Goal: Find specific page/section: Find specific page/section

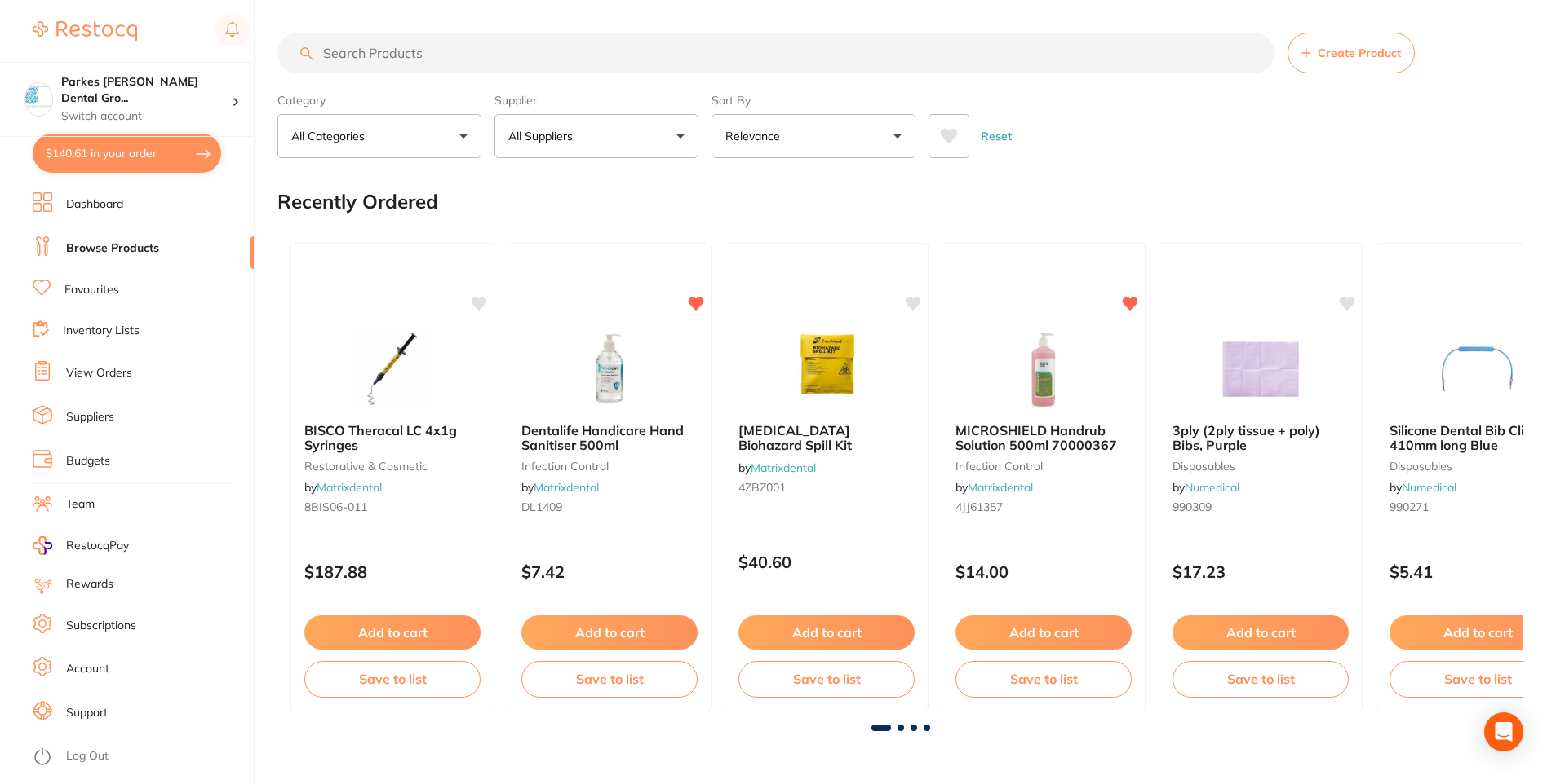
click at [406, 130] on button "All Categories" at bounding box center [379, 137] width 204 height 44
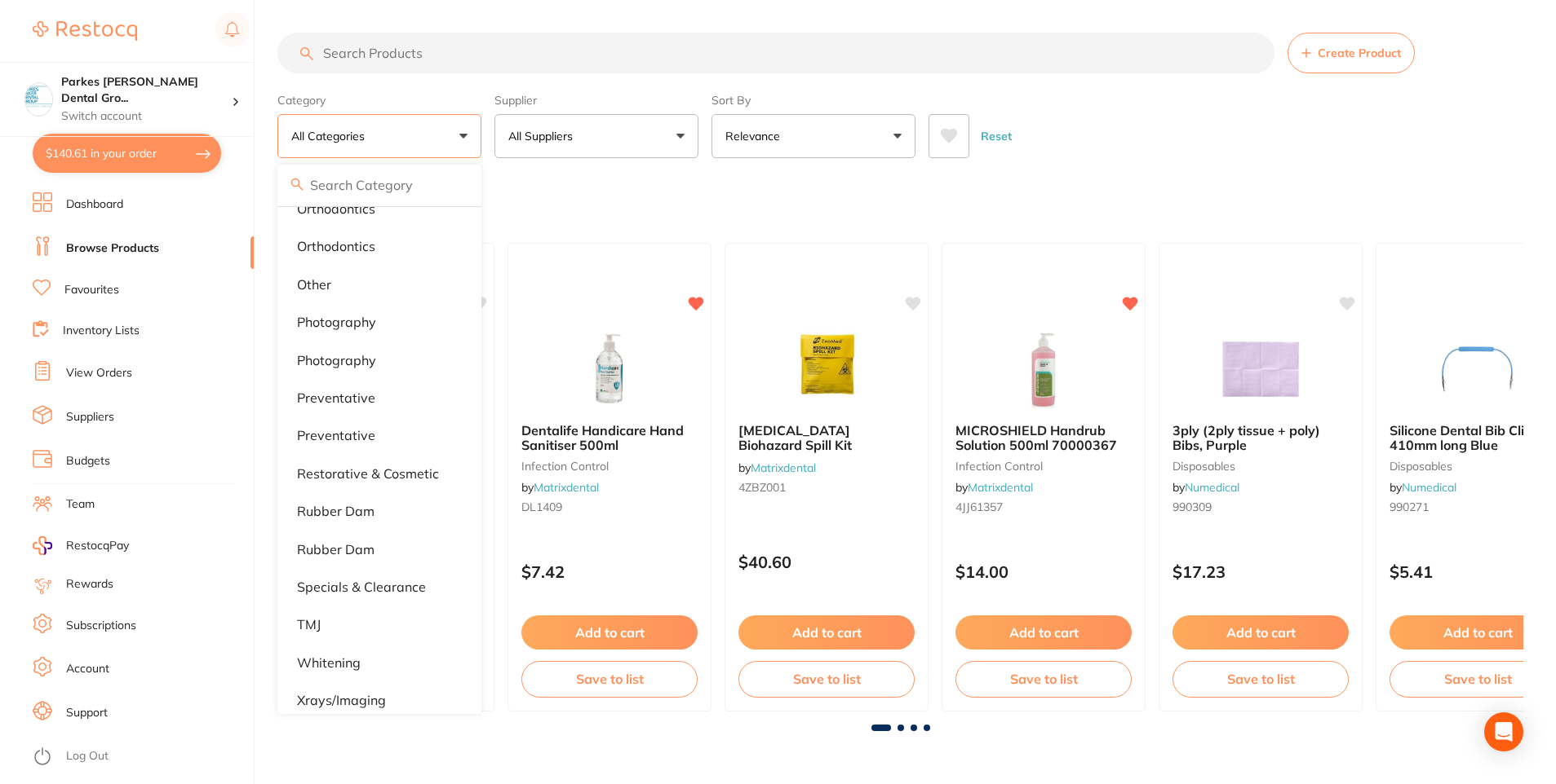
scroll to position [1329, 0]
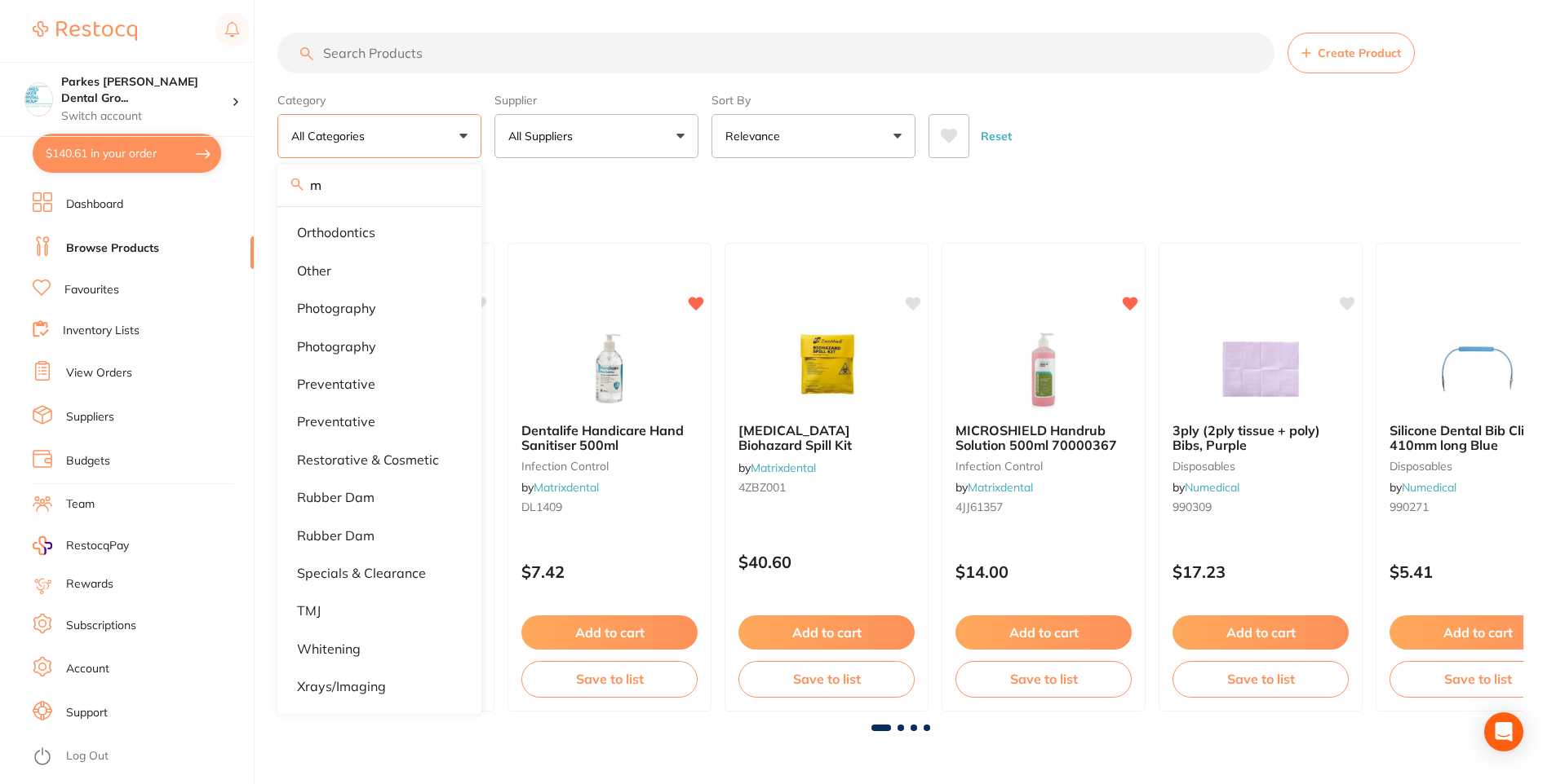
type input "me"
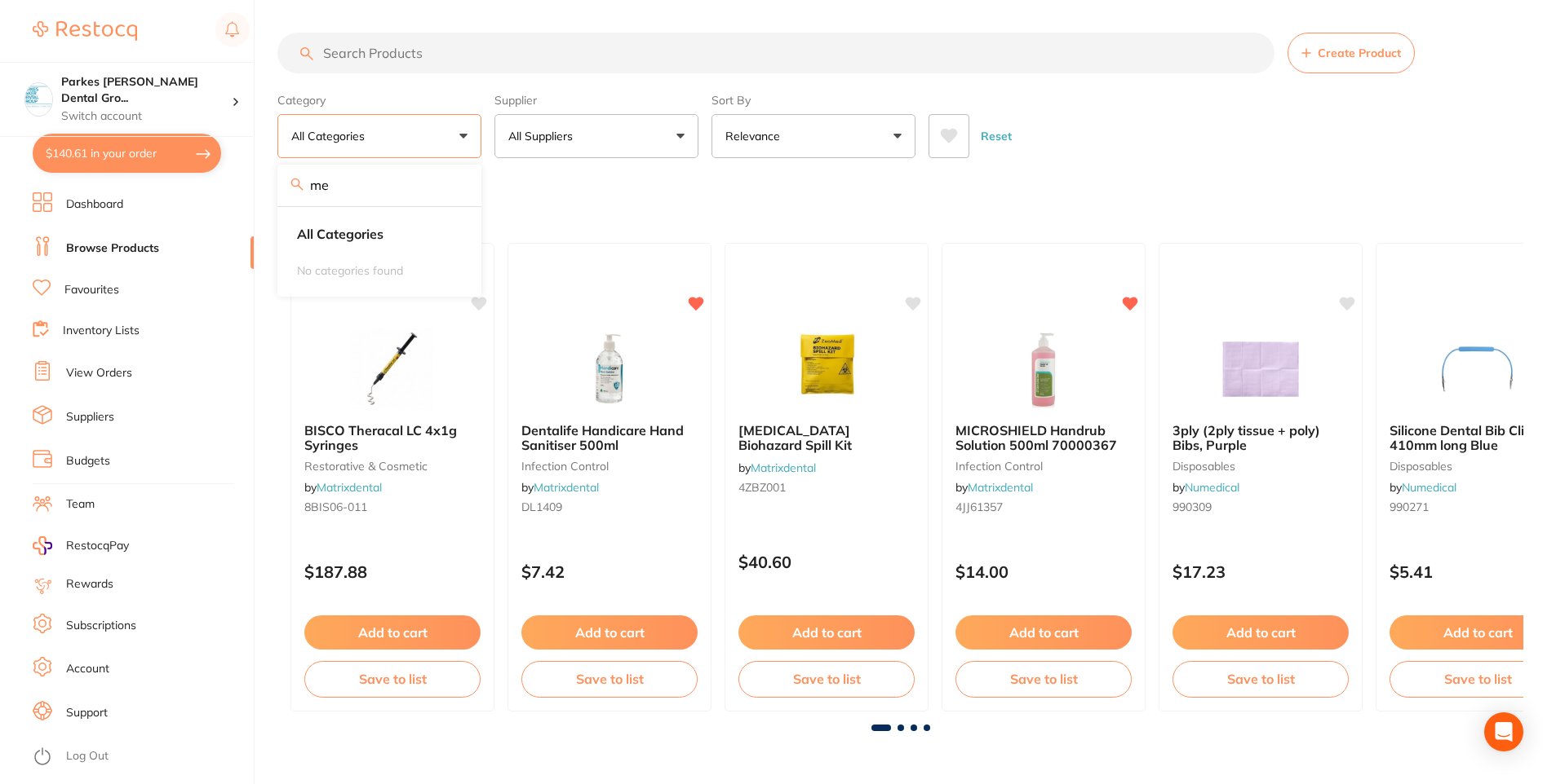
click at [453, 189] on input "me" at bounding box center [379, 185] width 204 height 41
click at [435, 55] on input "search" at bounding box center [776, 53] width 997 height 41
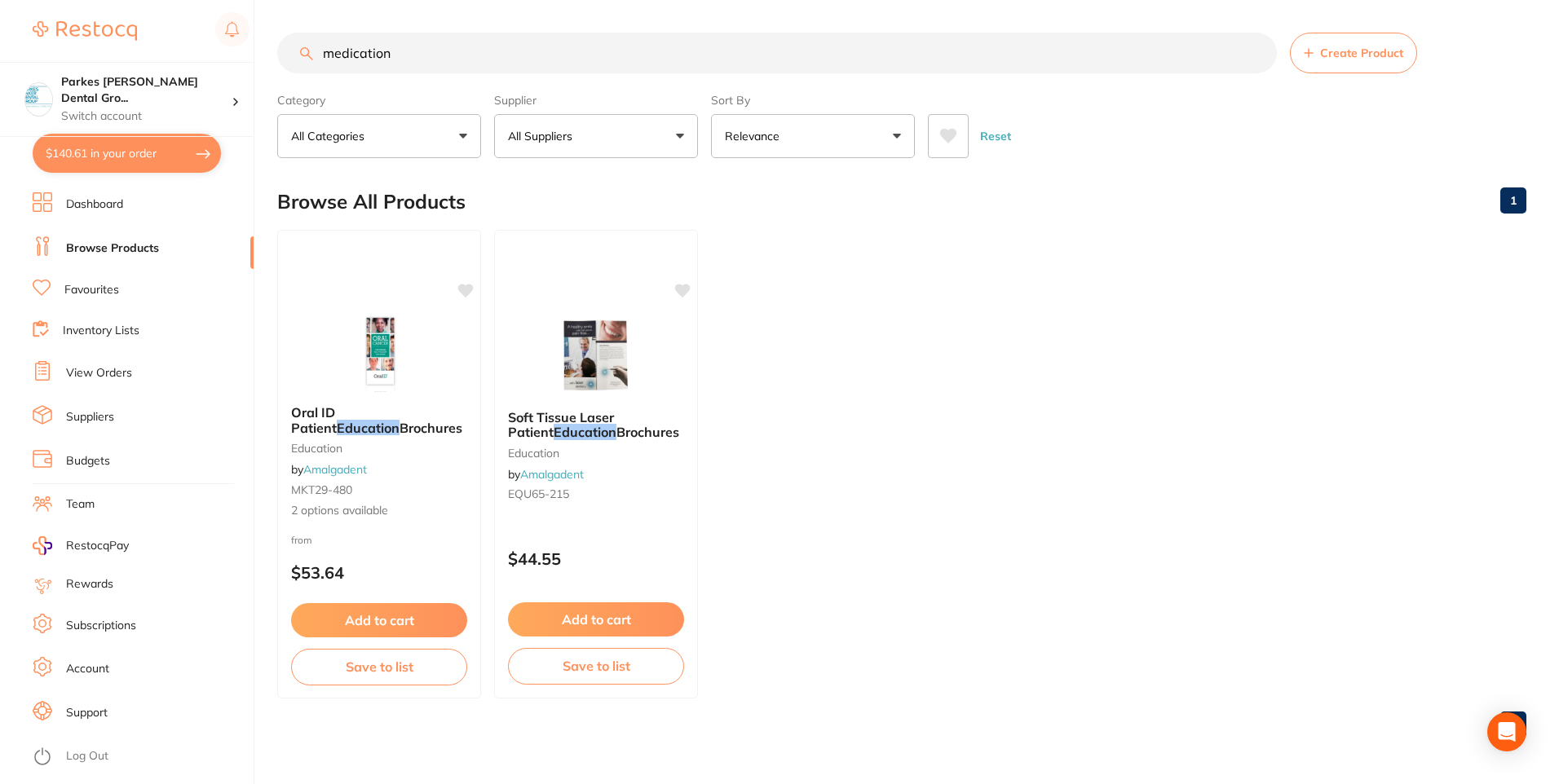
drag, startPoint x: 474, startPoint y: 53, endPoint x: 191, endPoint y: 56, distance: 283.0
click at [193, 57] on div "$140.61 Parkes [PERSON_NAME] Dental Gro... Switch account Parkes [PERSON_NAME] …" at bounding box center [780, 392] width 1559 height 784
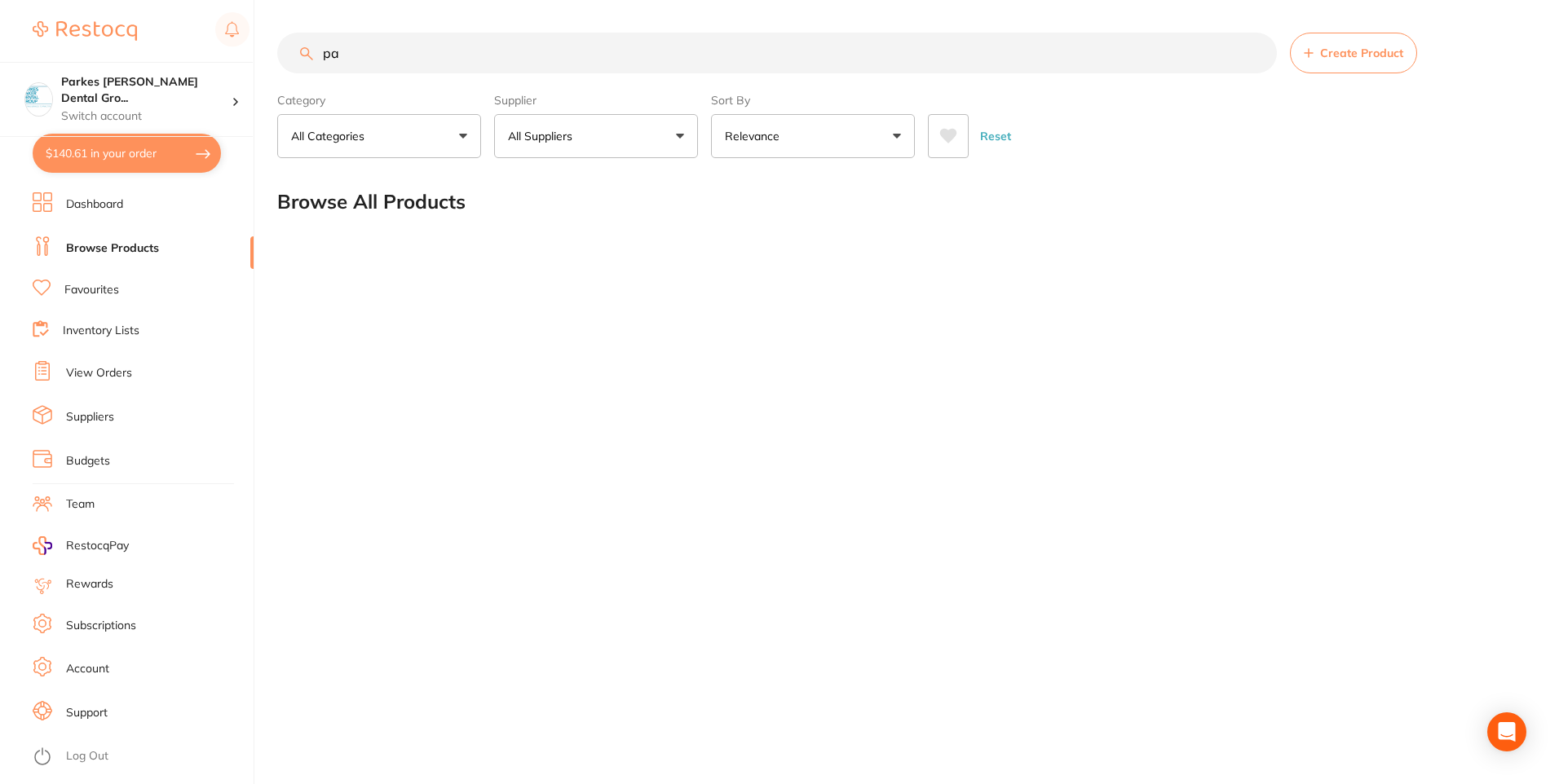
type input "p"
type input "forte"
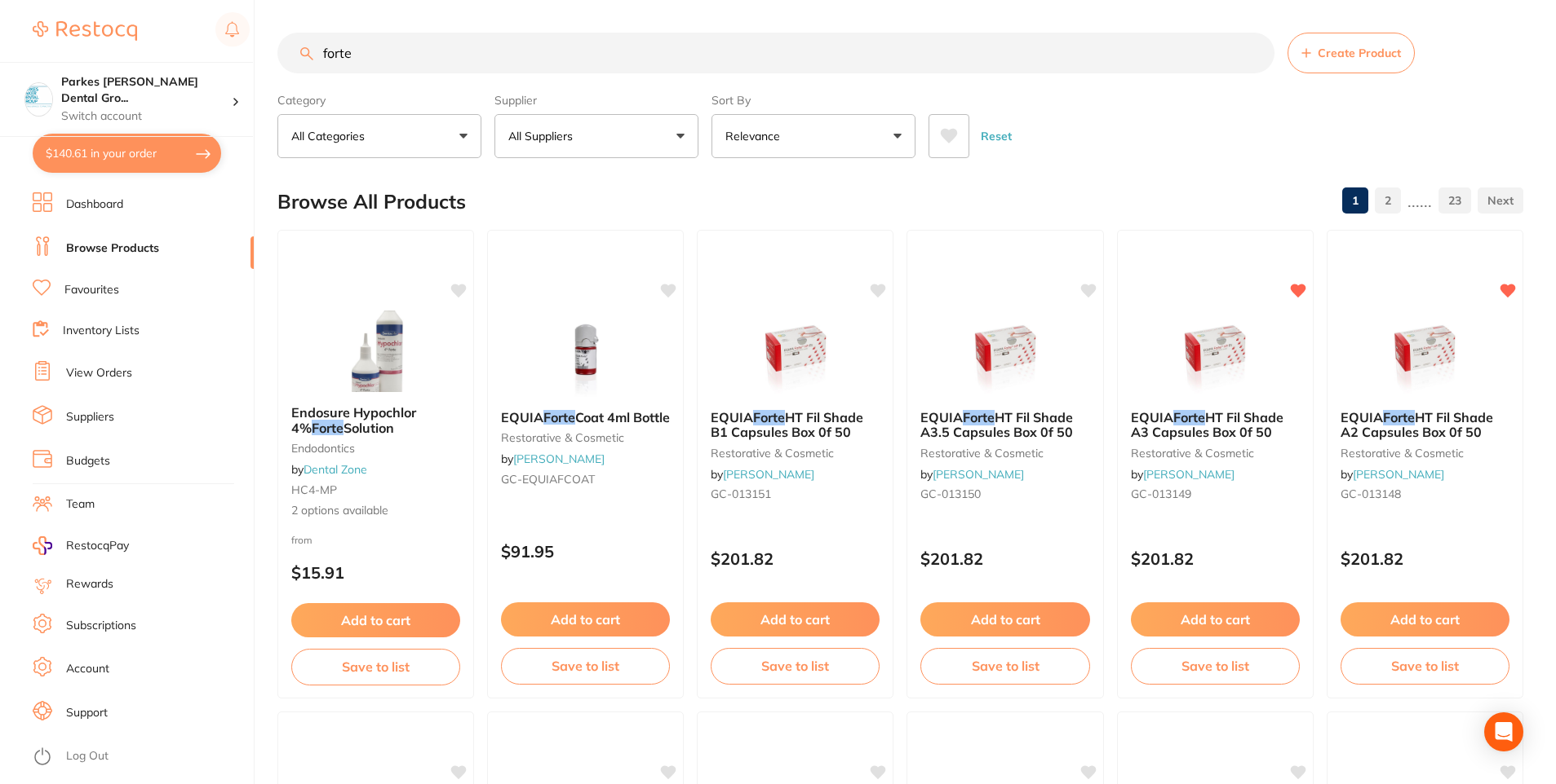
scroll to position [1, 0]
drag, startPoint x: 444, startPoint y: 53, endPoint x: 307, endPoint y: 70, distance: 138.1
click at [307, 70] on input "forte" at bounding box center [776, 53] width 997 height 41
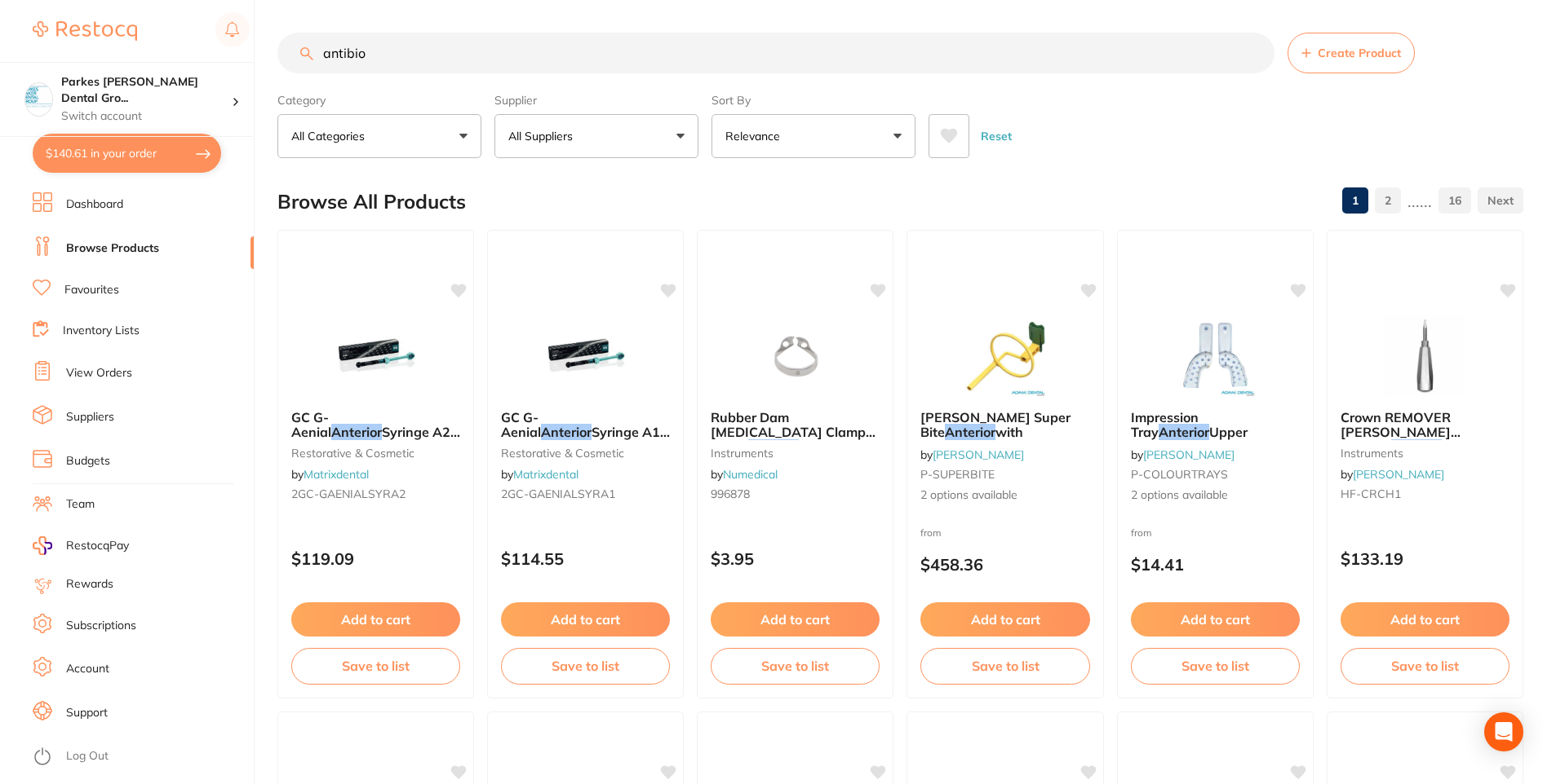
type input "antibiot"
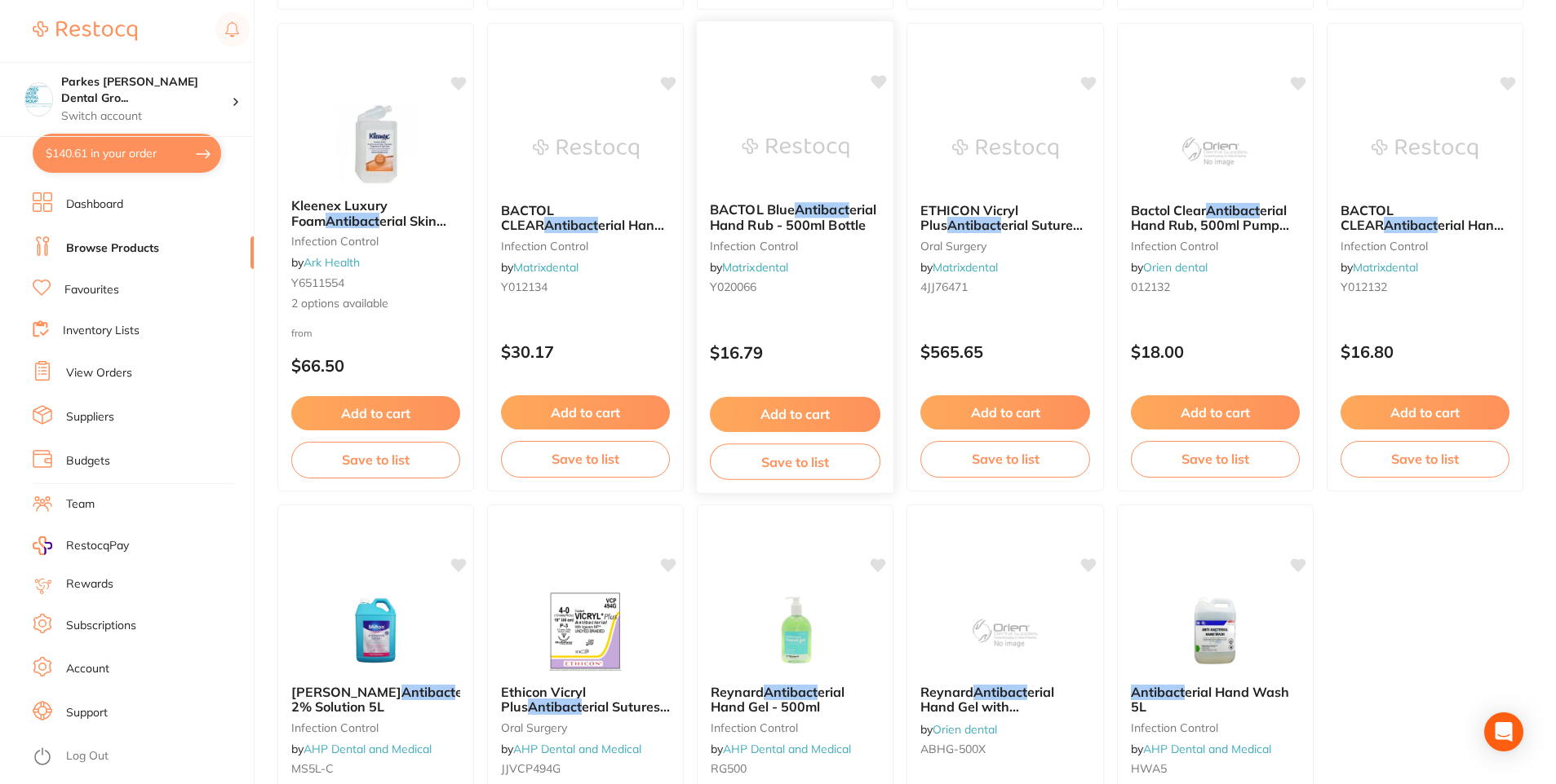
scroll to position [3372, 0]
